Goal: Transaction & Acquisition: Purchase product/service

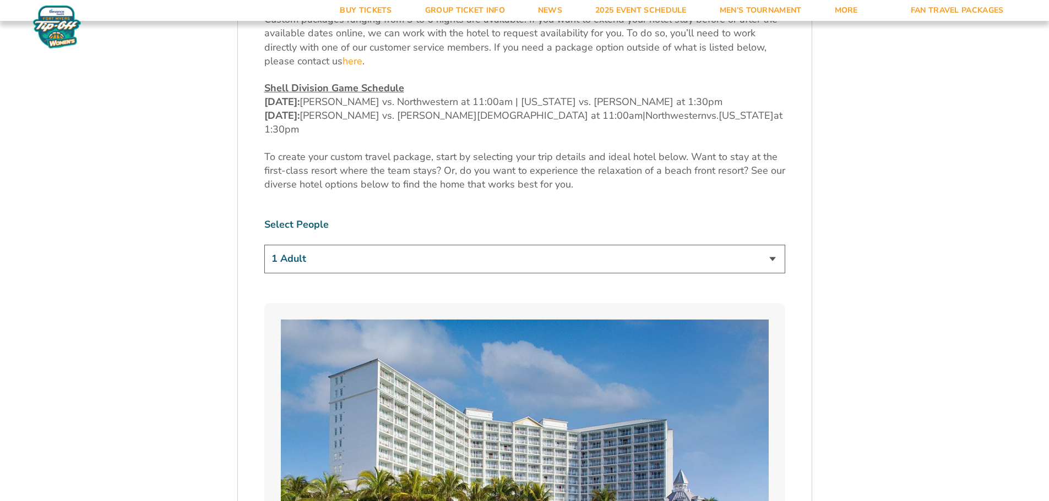
scroll to position [661, 0]
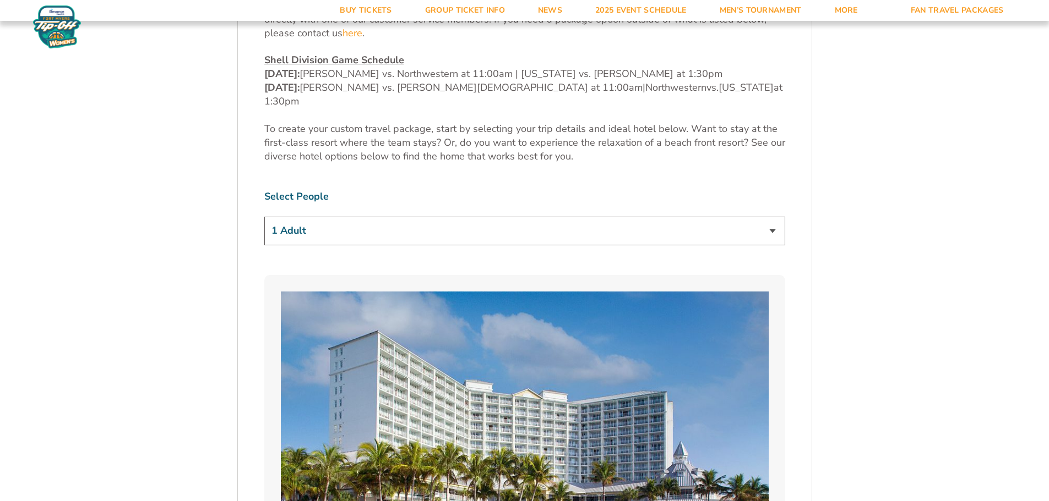
click at [494, 217] on select "1 Adult 2 Adults 3 Adults 4 Adults 2 Adults + 1 Child 2 Adults + 2 Children 2 A…" at bounding box center [524, 231] width 521 height 28
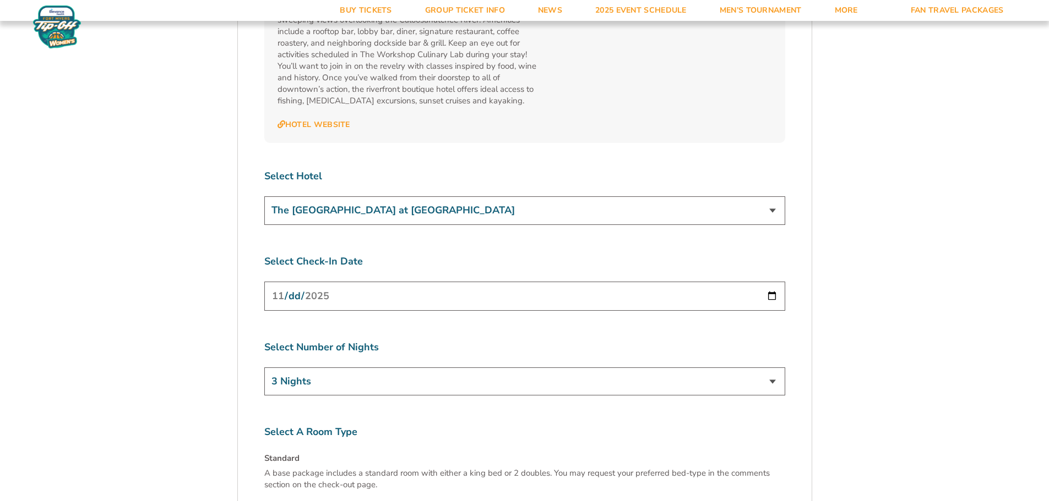
scroll to position [4073, 0]
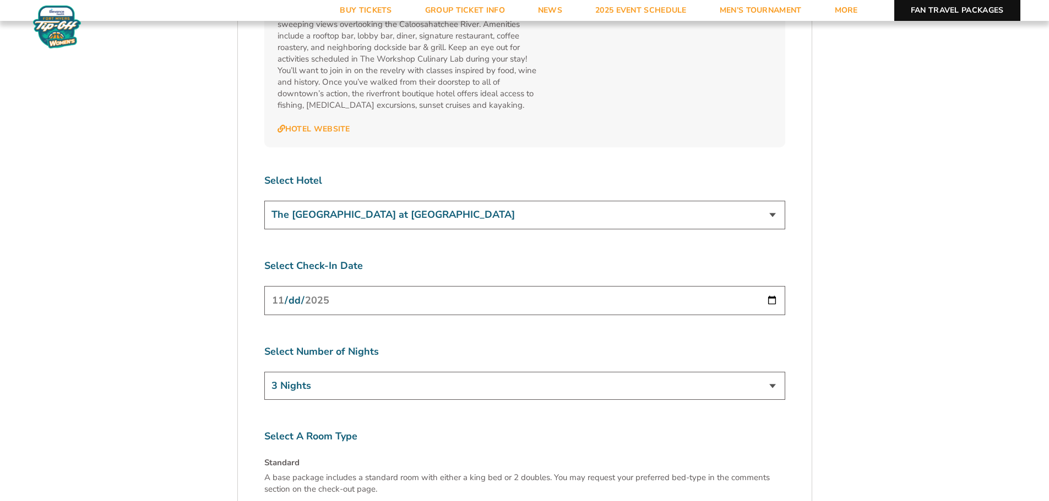
click at [958, 14] on link "Fan Travel Packages" at bounding box center [957, 10] width 126 height 21
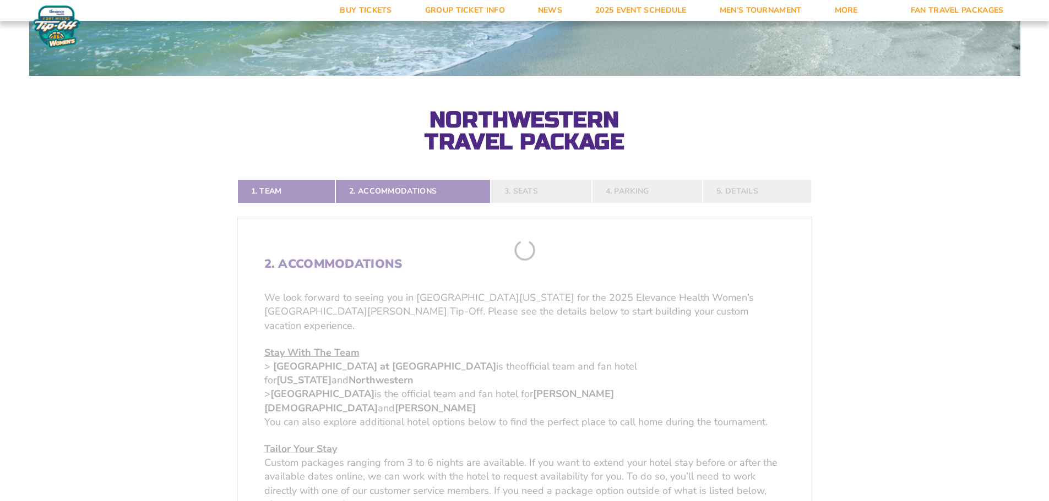
scroll to position [330, 0]
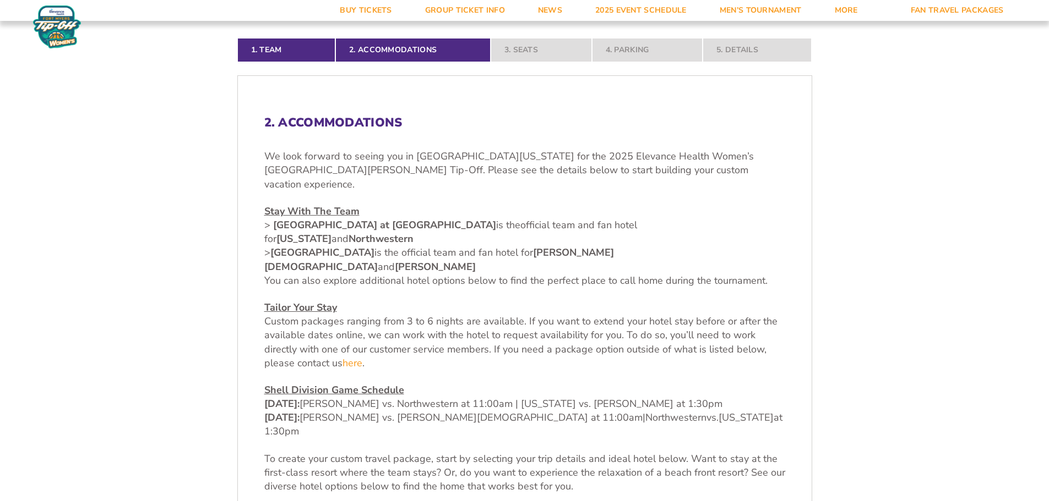
drag, startPoint x: 276, startPoint y: 211, endPoint x: 471, endPoint y: 208, distance: 194.9
click at [471, 219] on strong "[GEOGRAPHIC_DATA] at [GEOGRAPHIC_DATA]" at bounding box center [384, 225] width 223 height 13
copy strong "[GEOGRAPHIC_DATA] at [GEOGRAPHIC_DATA]"
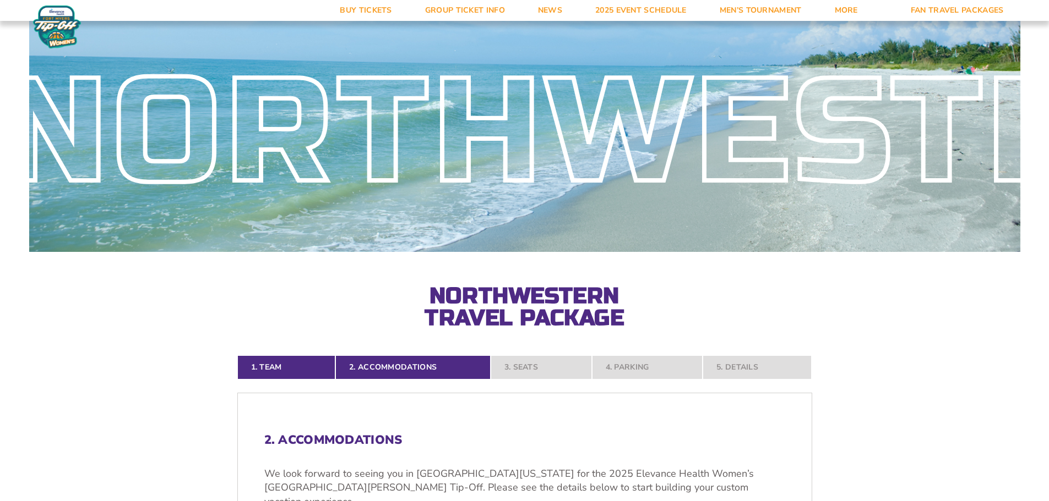
scroll to position [0, 0]
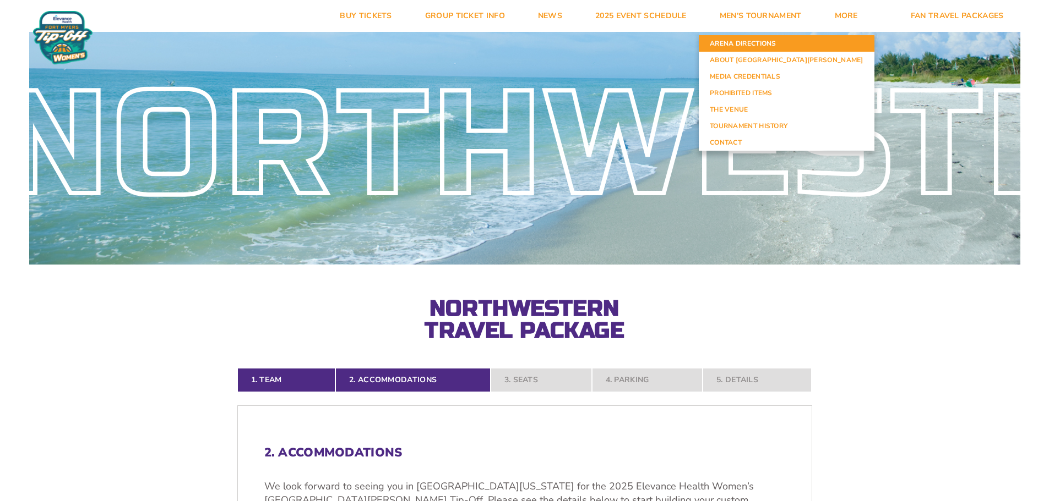
click at [809, 44] on link "Arena Directions" at bounding box center [786, 43] width 176 height 17
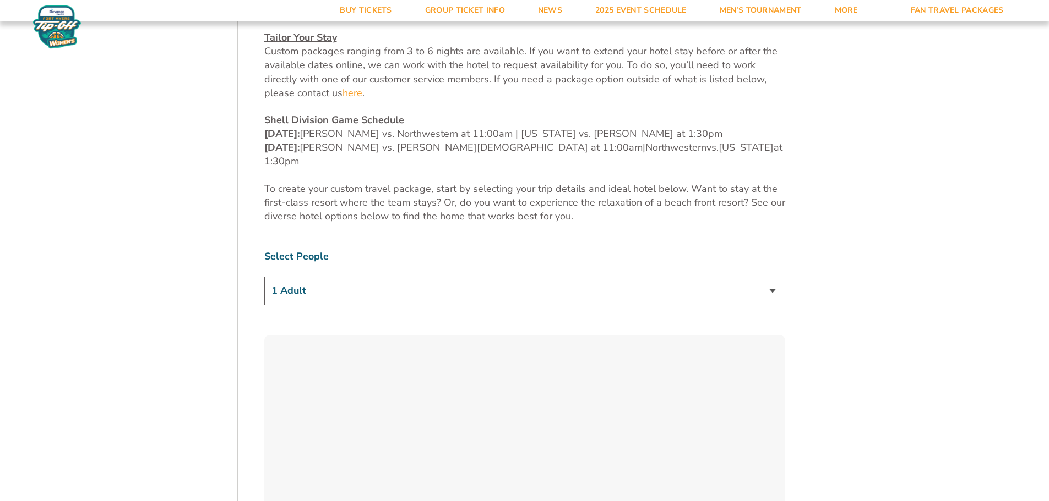
scroll to position [605, 0]
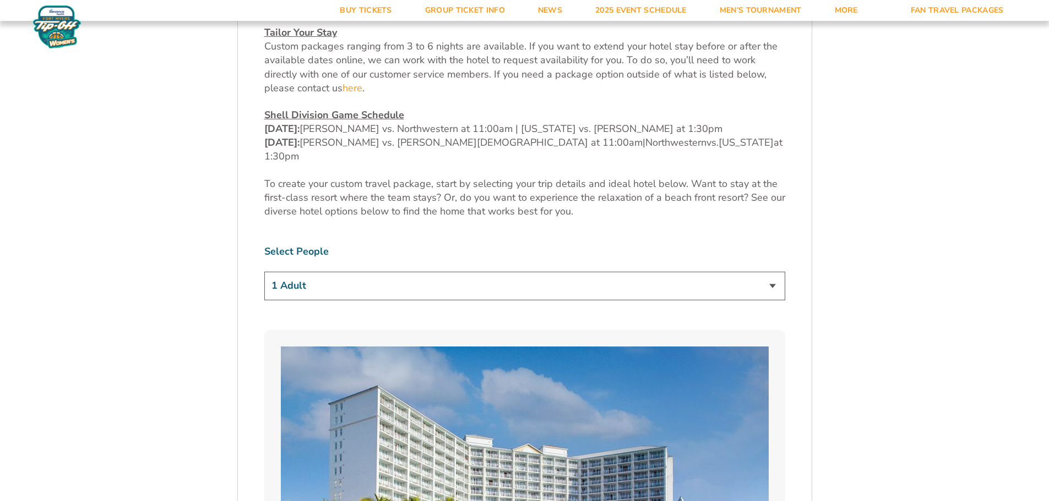
click at [496, 272] on select "1 Adult 2 Adults 3 Adults 4 Adults 2 Adults + 1 Child 2 Adults + 2 Children 2 A…" at bounding box center [524, 286] width 521 height 28
select select "2 Adults + 2 Children"
click at [264, 272] on select "1 Adult 2 Adults 3 Adults 4 Adults 2 Adults + 1 Child 2 Adults + 2 Children 2 A…" at bounding box center [524, 286] width 521 height 28
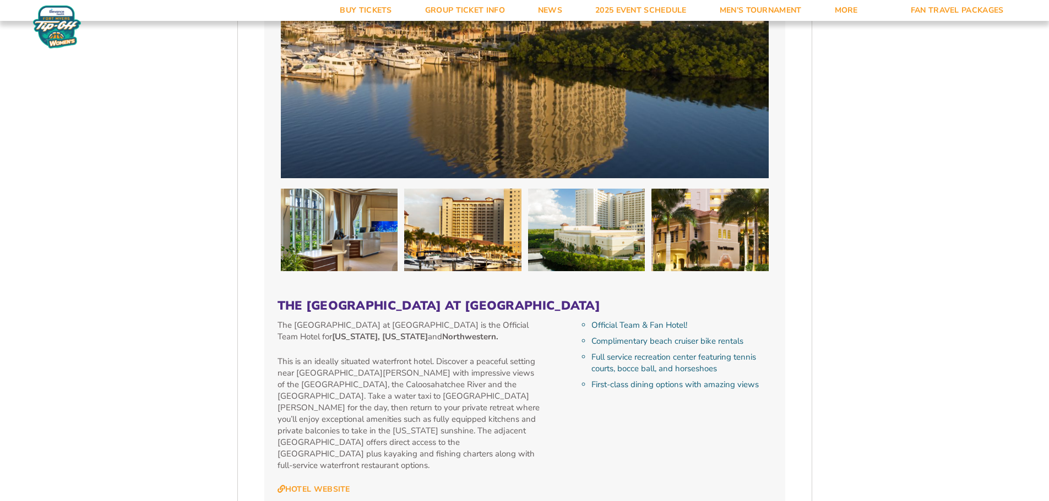
scroll to position [1761, 0]
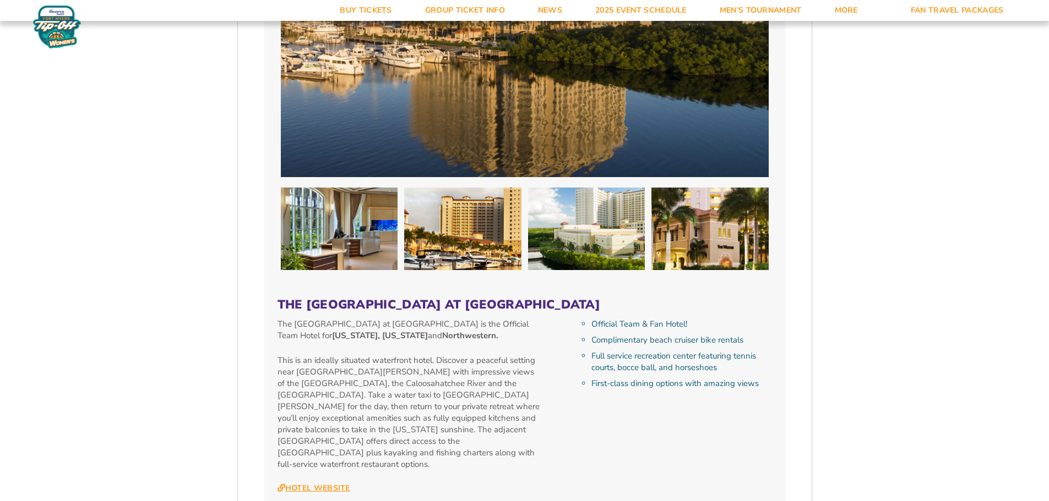
click at [330, 484] on link "Hotel Website" at bounding box center [313, 489] width 73 height 10
